Goal: Check status

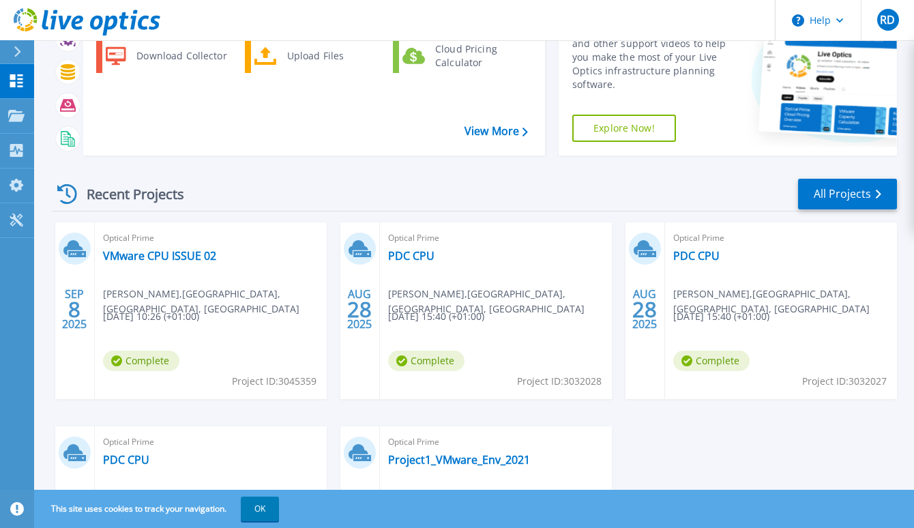
scroll to position [136, 0]
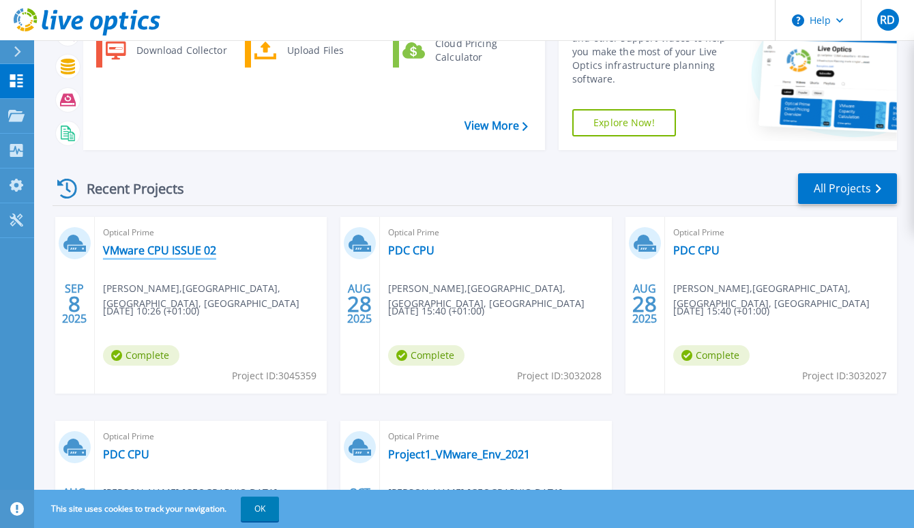
click at [148, 252] on link "VMware CPU ISSUE 02" at bounding box center [159, 250] width 113 height 14
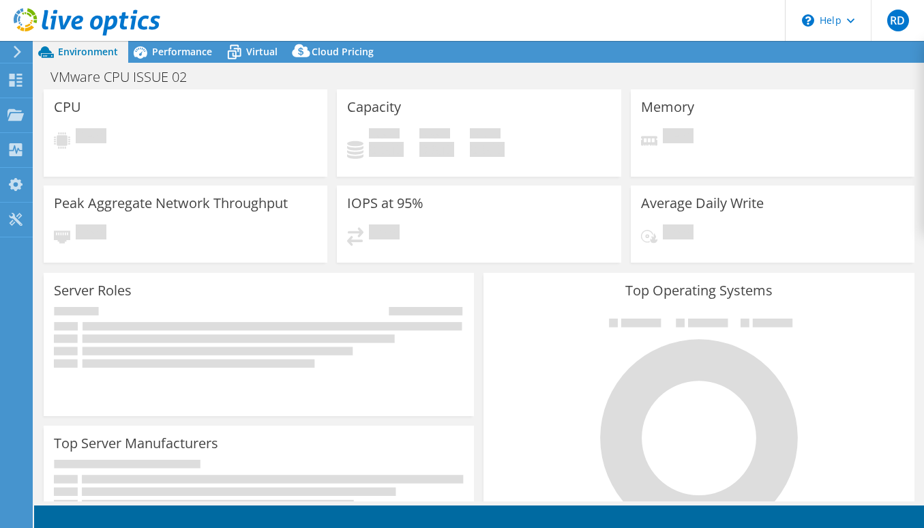
select select "USD"
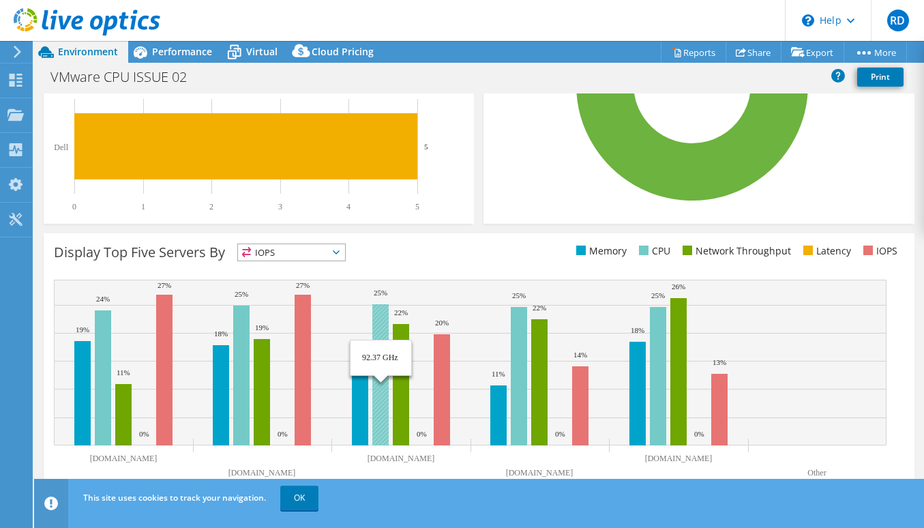
scroll to position [420, 0]
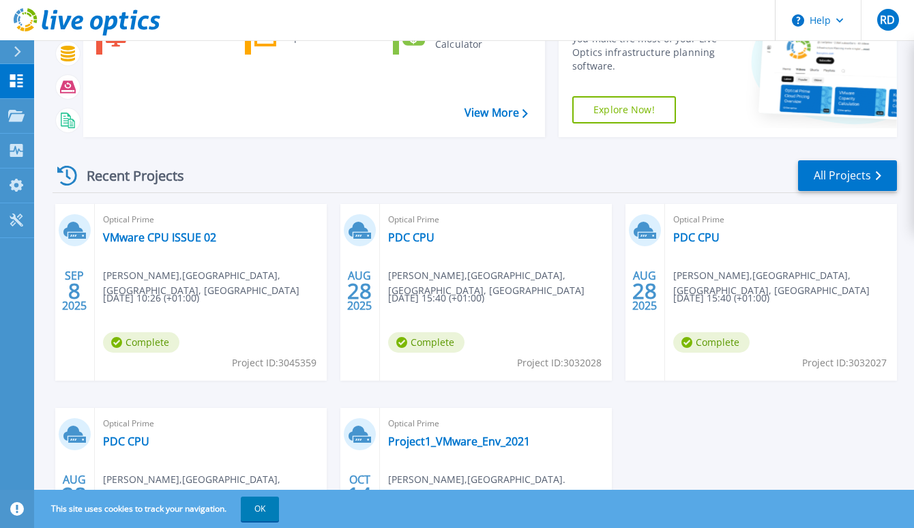
scroll to position [149, 0]
